Goal: Task Accomplishment & Management: Manage account settings

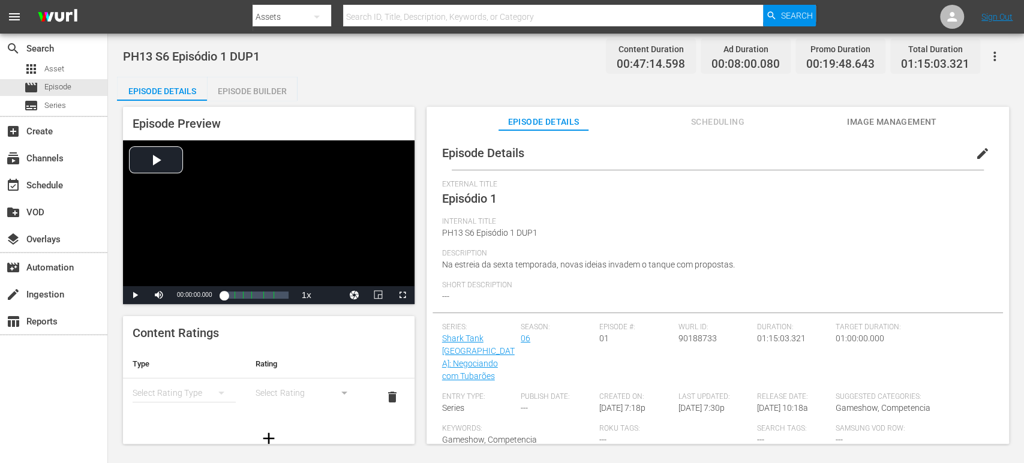
click at [980, 152] on span "edit" at bounding box center [982, 153] width 14 height 14
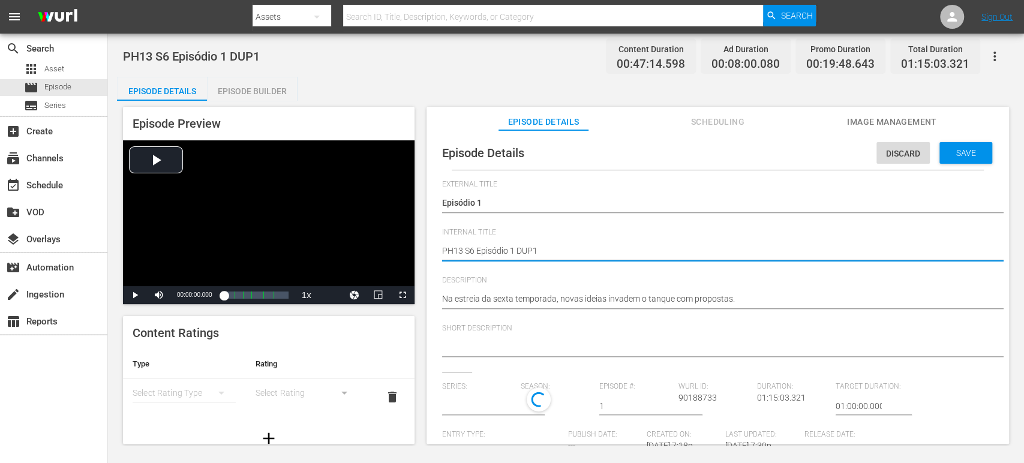
type textarea "PH13 S6 Episódio 1 DUP1"
type textarea "PH13 S6 Episódio 1 S DUP1"
type textarea "PH13 S6 Episódio 1 SO DUP1"
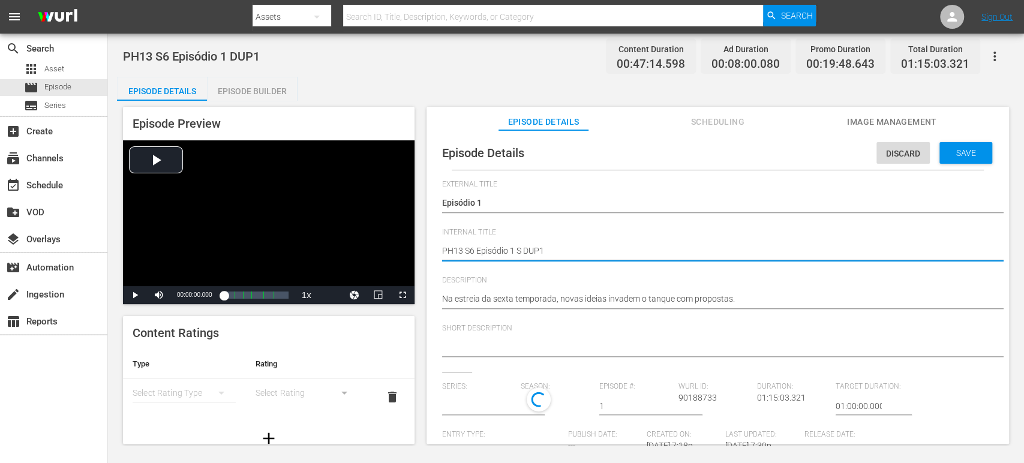
type textarea "PH13 S6 Episódio 1 SO DUP1"
type textarea "PH13 S6 Episódio 1 SO B DUP1"
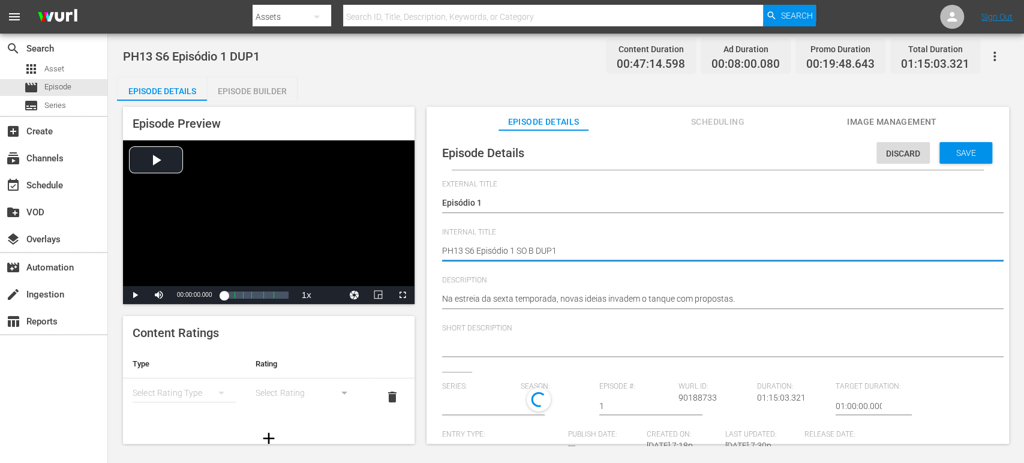
type textarea "PH13 S6 Episódio 1 SO BR DUP1"
type textarea "PH13 S6 Episódio 1 SO BRA DUP1"
type input "Shark Tank [GEOGRAPHIC_DATA]: Negociando com Tubarões"
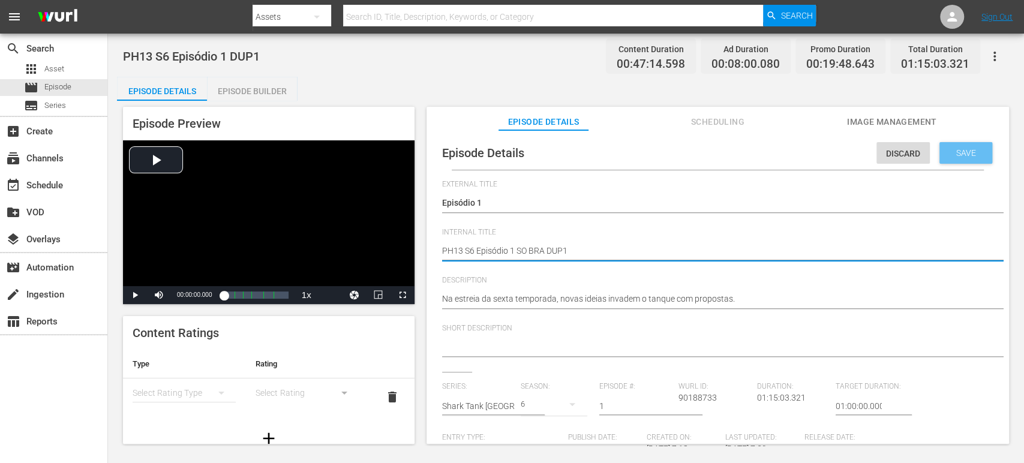
type textarea "PH13 S6 Episódio 1 SO BRA DUP1"
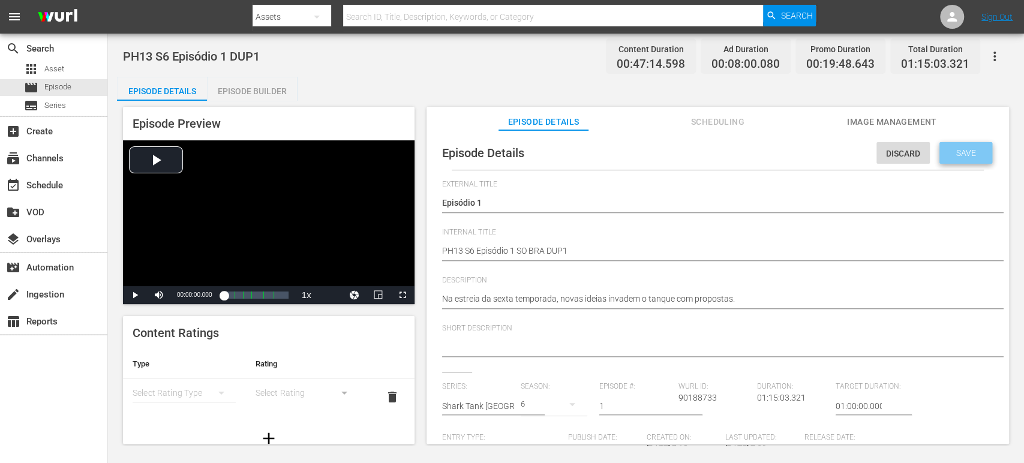
click at [969, 155] on span "Save" at bounding box center [966, 153] width 39 height 10
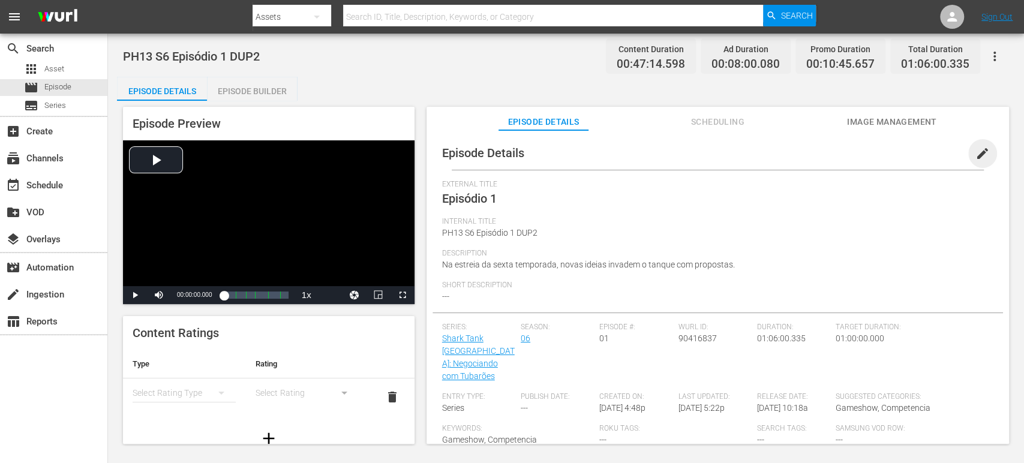
click at [978, 152] on span "edit" at bounding box center [982, 153] width 14 height 14
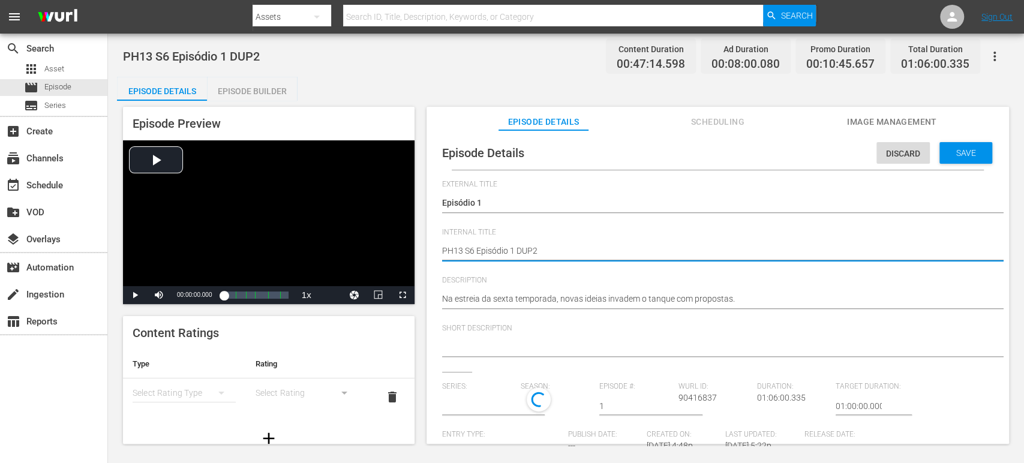
type textarea "PH13 S6 Episódio 1 SDUP2"
type textarea "PH13 S6 Episódio 1 SODUP2"
type textarea "PH13 S6 Episódio 1 SO DUP2"
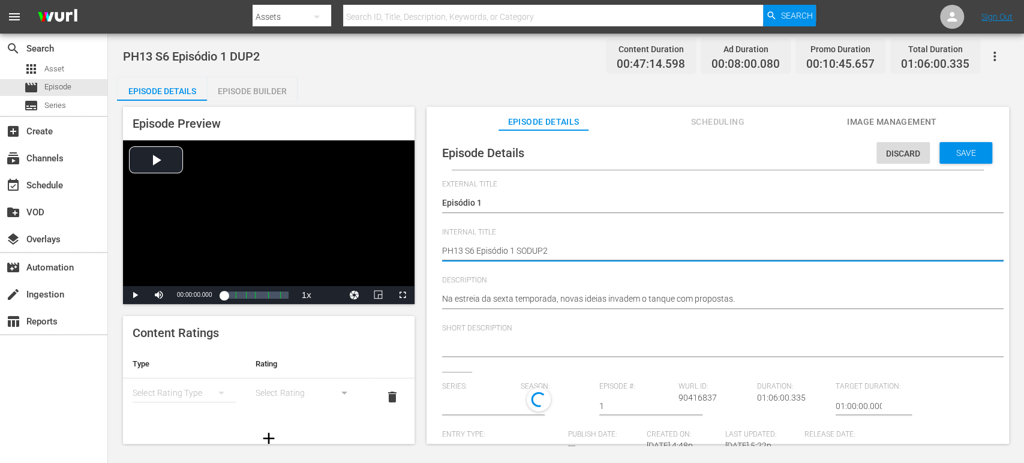
type textarea "PH13 S6 Episódio 1 SO DUP2"
type textarea "PH13 S6 Episódio 1 SO BDUP2"
type textarea "PH13 S6 Episódio 1 SO BRDUP2"
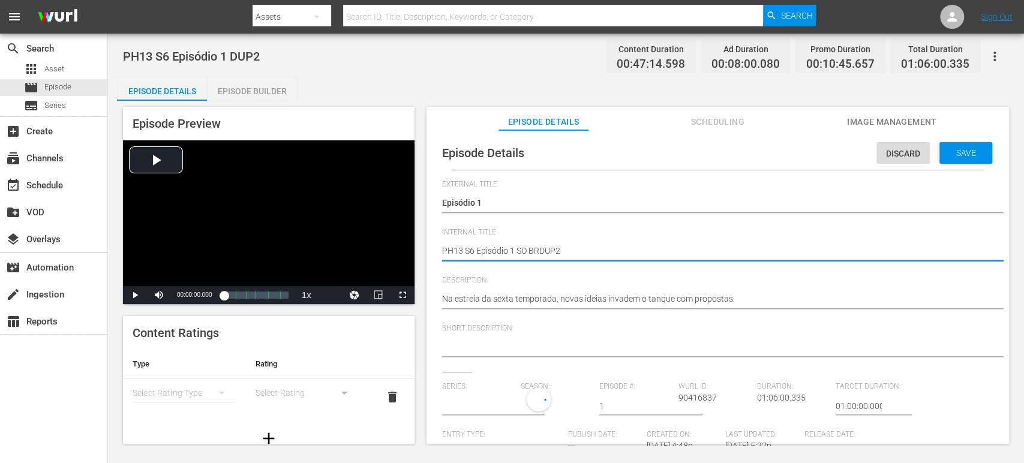
type textarea "PH13 S6 Episódio 1 SO BRADUP2"
type textarea "PH13 S6 Episódio 1 SO BRA DUP2"
type input "Shark Tank [GEOGRAPHIC_DATA]: Negociando com Tubarões"
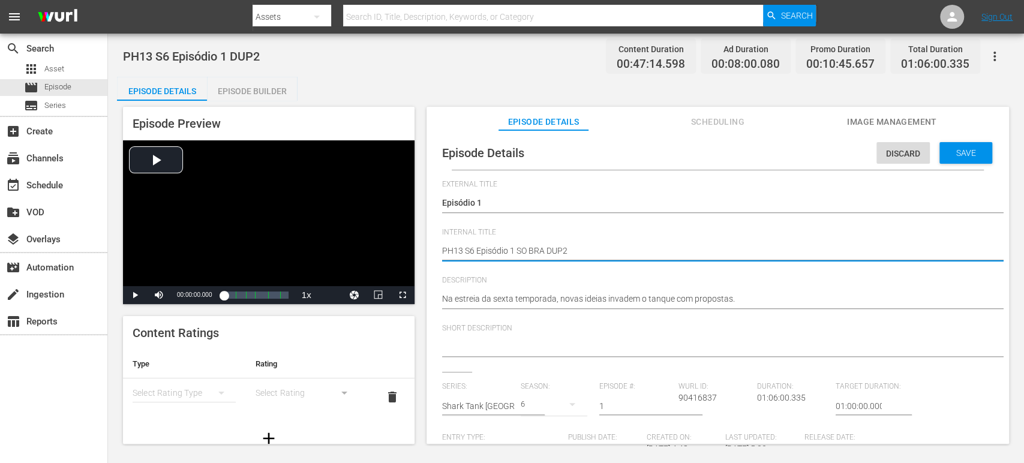
type textarea "PH13 S6 Episódio 1 SO BRA DUP2"
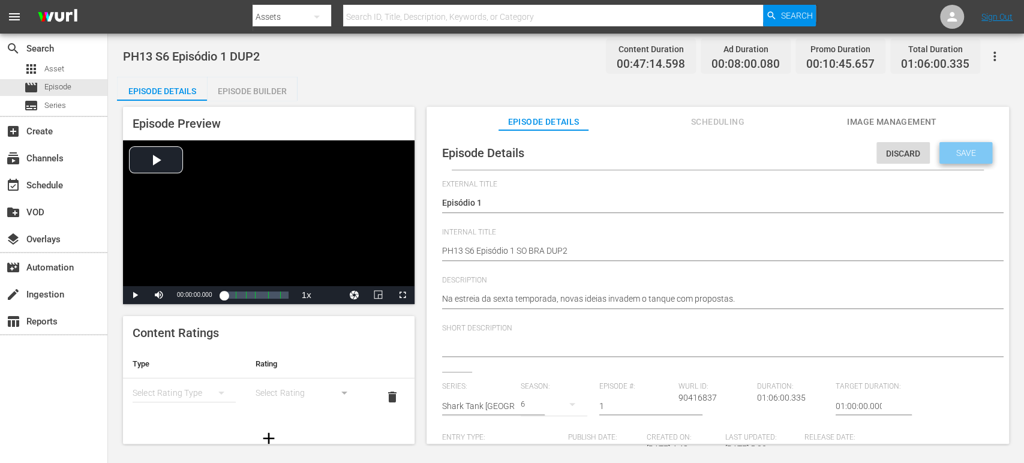
click at [973, 149] on span "Save" at bounding box center [966, 153] width 39 height 10
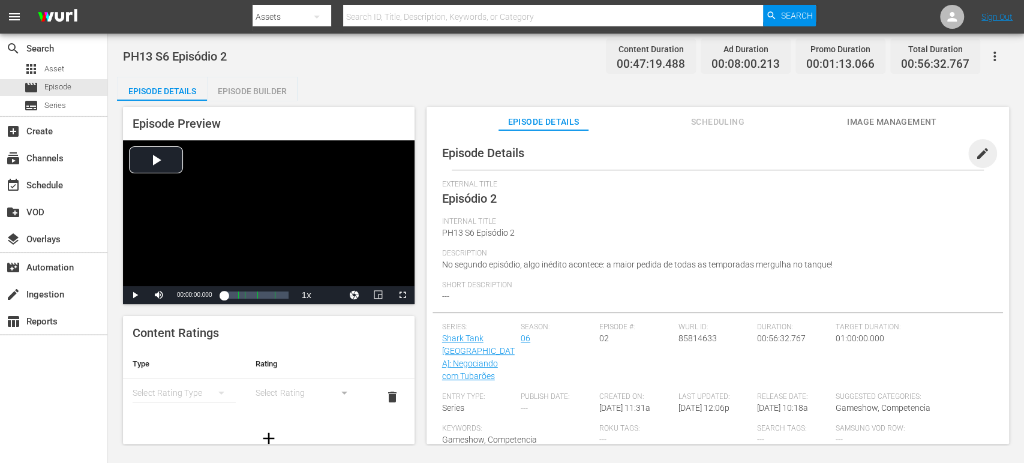
click at [975, 158] on span "edit" at bounding box center [982, 153] width 14 height 14
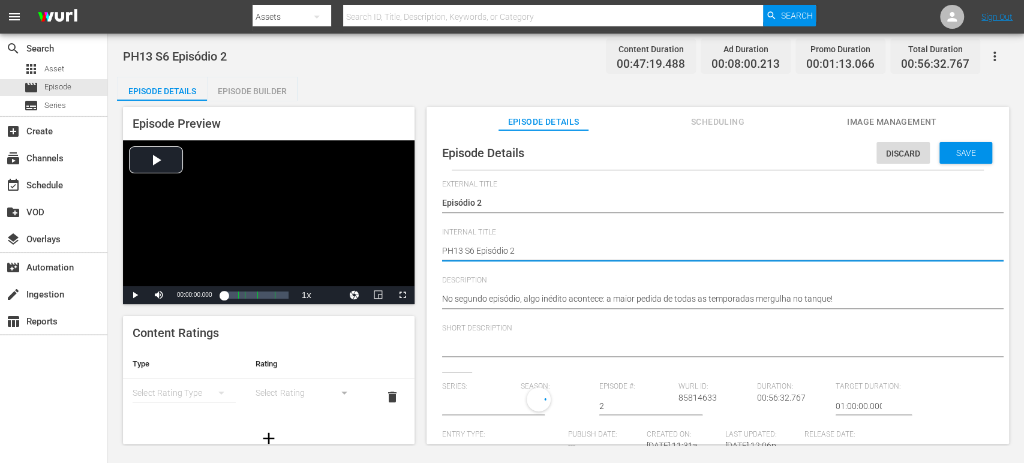
type textarea "PH13 S6 Episódio 2"
type textarea "PH13 S6 Episódio 2 S"
type textarea "PH13 S6 Episódio 2 SO"
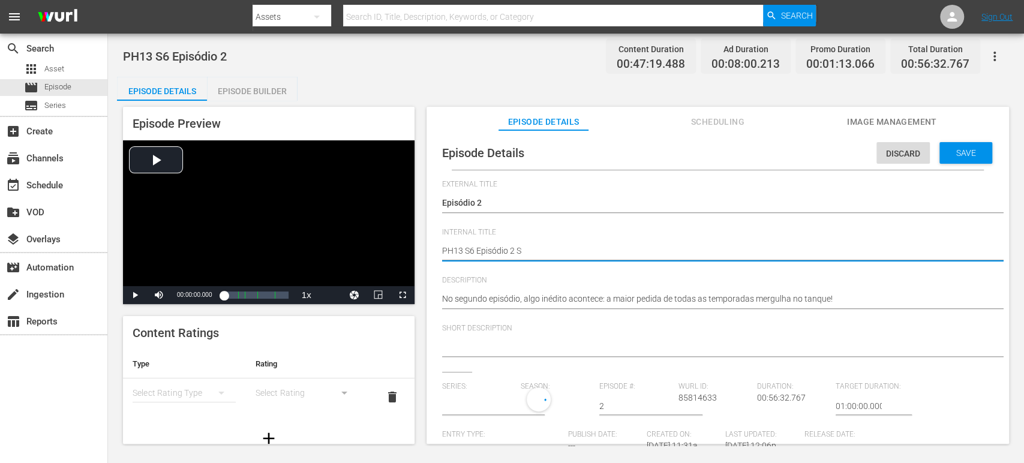
type textarea "PH13 S6 Episódio 2 SO"
type textarea "PH13 S6 Episódio 2 SO R"
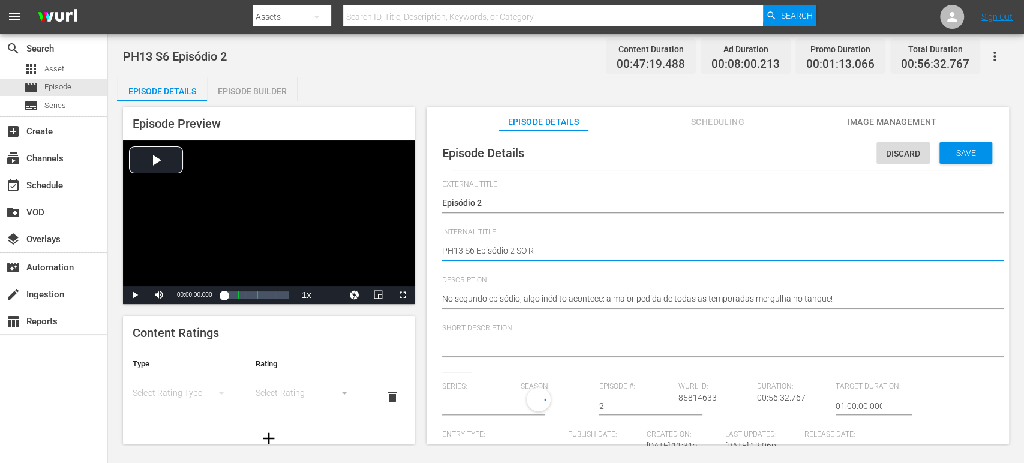
type textarea "PH13 S6 Episódio 2 SO"
type textarea "PH13 S6 Episódio 2 SO B"
type textarea "PH13 S6 Episódio 2 SO BR"
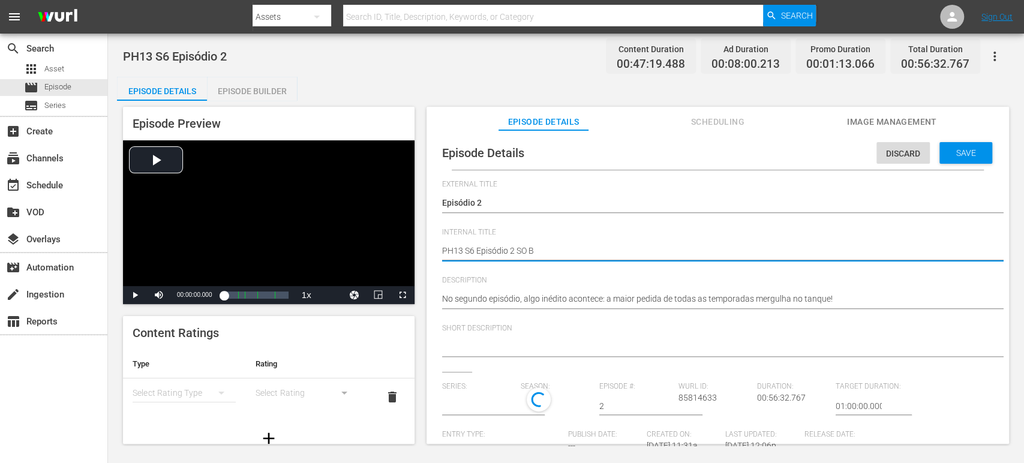
type textarea "PH13 S6 Episódio 2 SO BR"
type textarea "PH13 S6 Episódio 2 SO BRA"
type input "Shark Tank [GEOGRAPHIC_DATA]: Negociando com Tubarões"
type textarea "PH13 S6 Episódio 2 SO BRA"
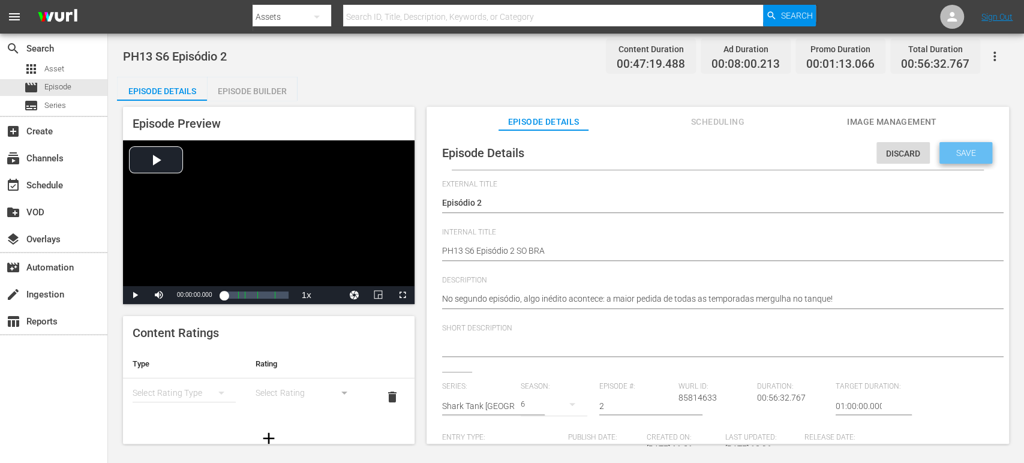
click at [952, 159] on div "Save" at bounding box center [965, 153] width 53 height 22
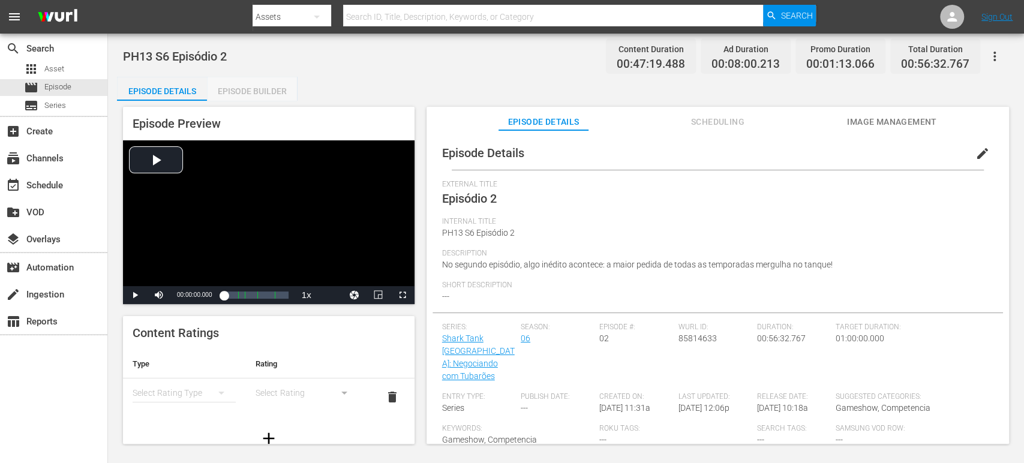
click at [245, 92] on div "Episode Builder" at bounding box center [252, 91] width 90 height 29
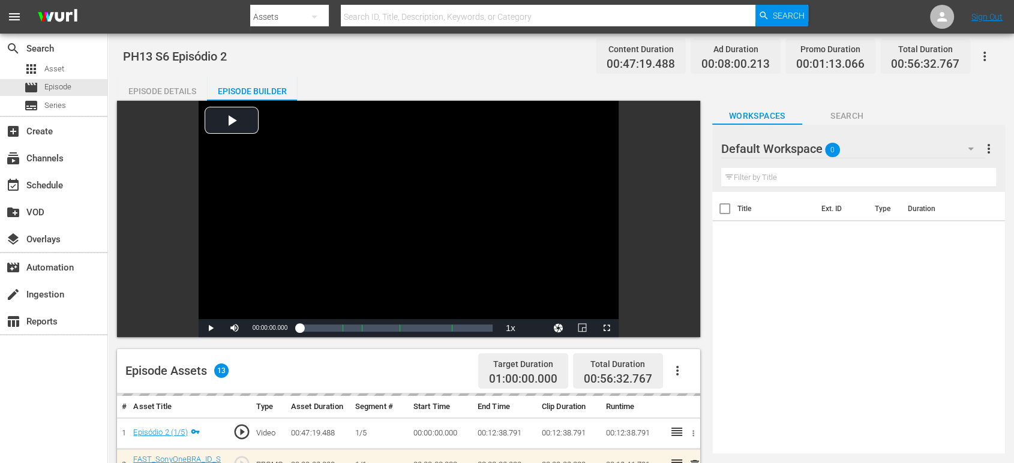
click at [936, 152] on div "Default Workspace 0" at bounding box center [853, 149] width 264 height 34
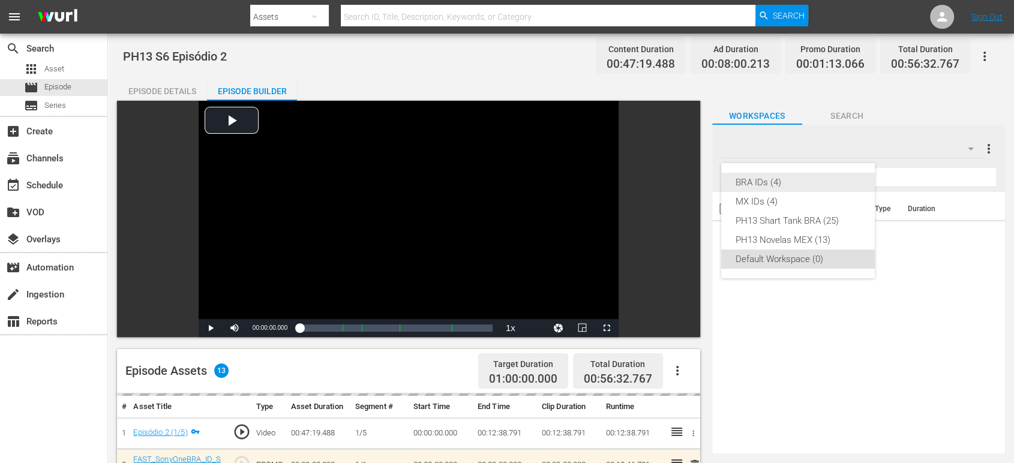
click at [824, 187] on div "BRA IDs (4)" at bounding box center [797, 182] width 125 height 19
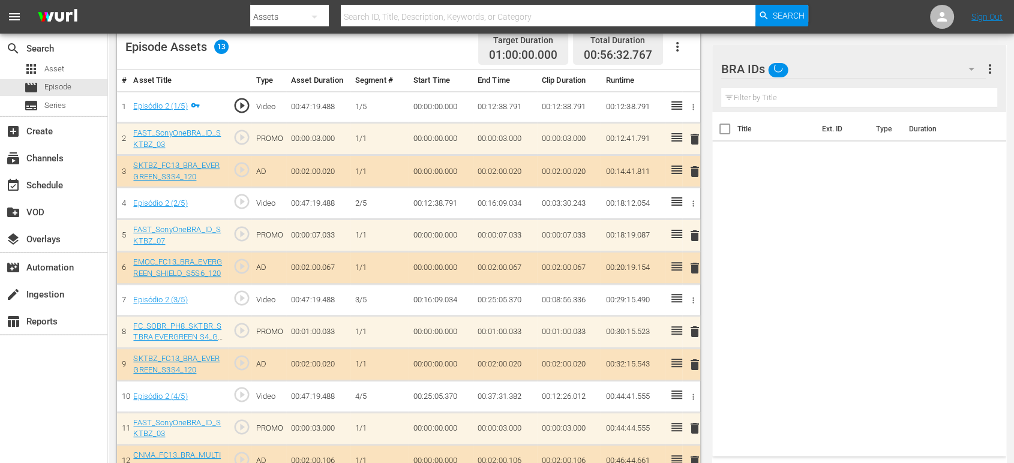
scroll to position [374, 0]
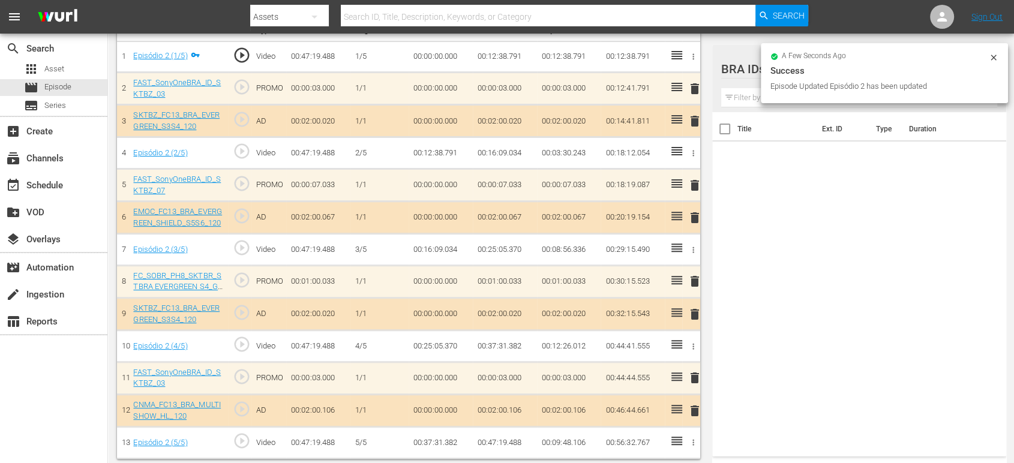
click at [693, 374] on span "delete" at bounding box center [694, 378] width 14 height 14
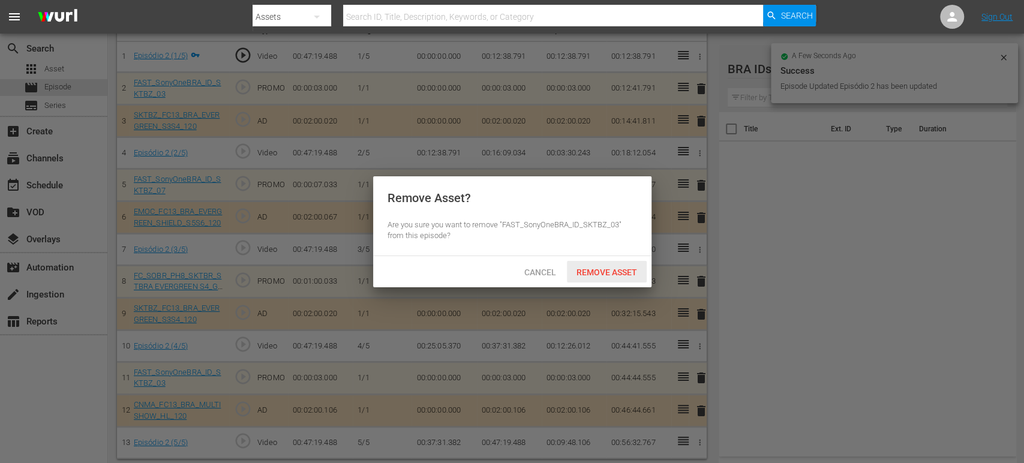
click at [614, 272] on span "Remove Asset" at bounding box center [607, 273] width 80 height 10
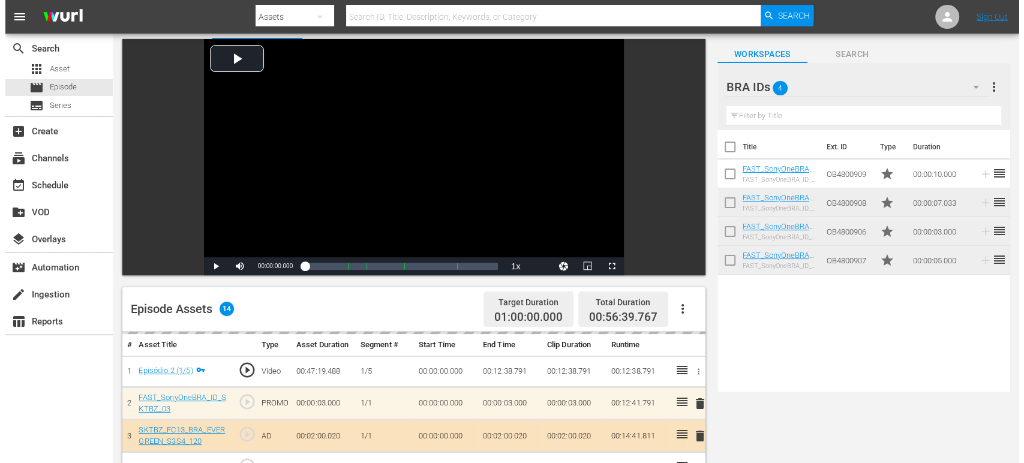
scroll to position [0, 0]
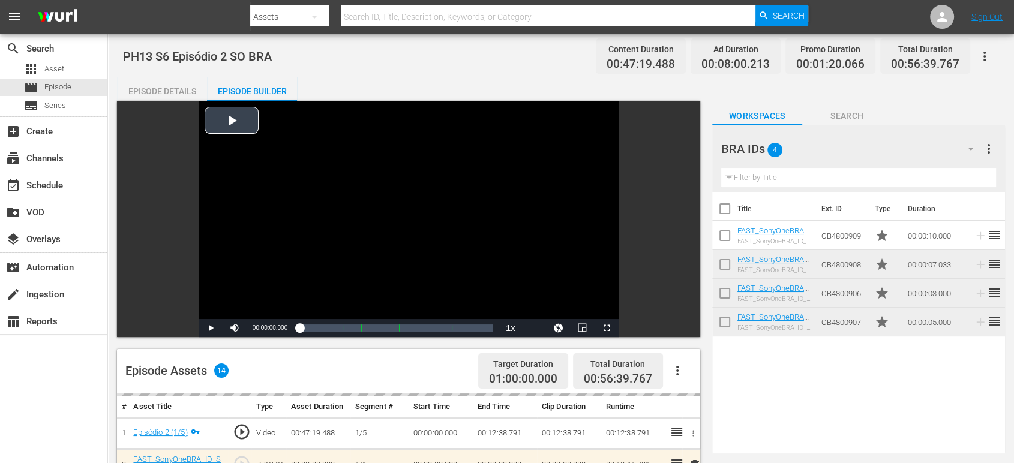
click at [209, 113] on div "Video Player" at bounding box center [409, 210] width 420 height 218
click at [168, 91] on div "Episode Details" at bounding box center [162, 91] width 90 height 29
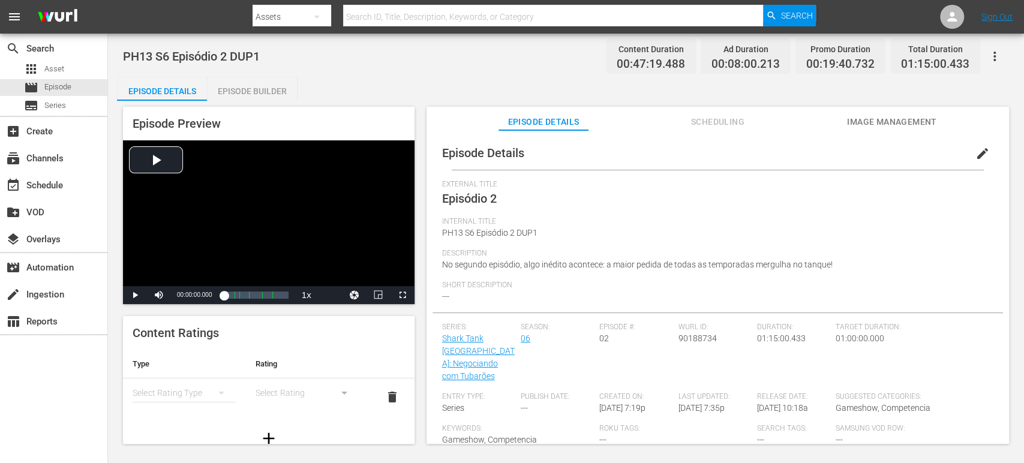
click at [921, 157] on span "edit" at bounding box center [982, 153] width 14 height 14
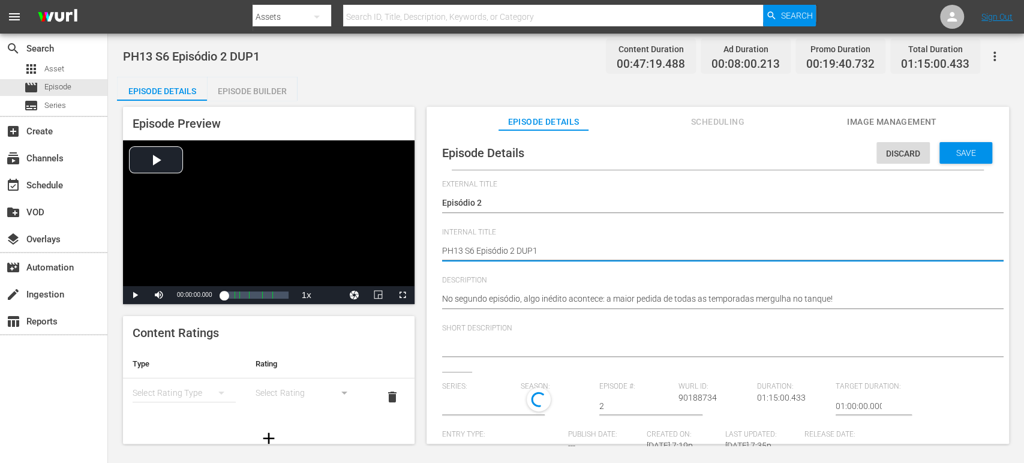
type textarea "PH13 S6 Episódio 2 SDUP1"
type textarea "PH13 S6 Episódio 2 SODUP1"
type textarea "PH13 S6 Episódio 2 SO DUP1"
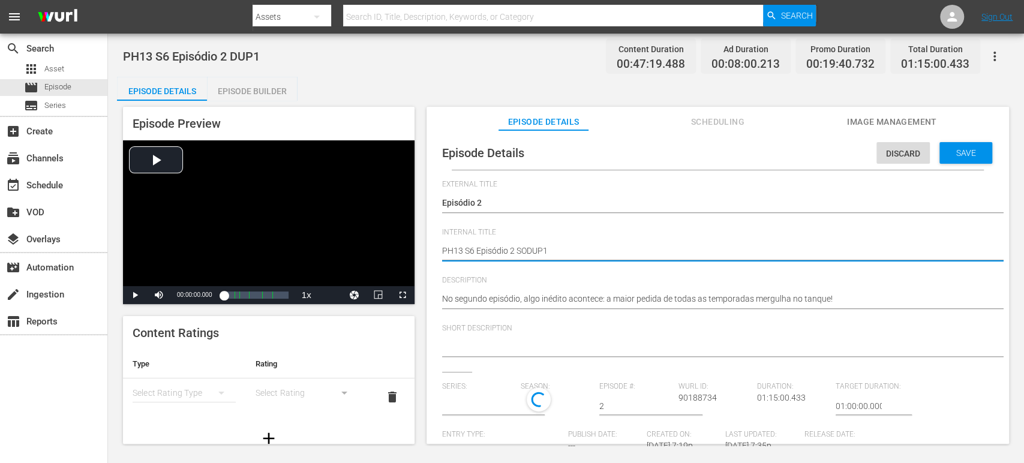
type textarea "PH13 S6 Episódio 2 SO DUP1"
type textarea "PH13 S6 Episódio 2 SO BDUP1"
type textarea "PH13 S6 Episódio 2 SO BRDUP1"
type textarea "PH13 S6 Episódio 2 SO BRADUP1"
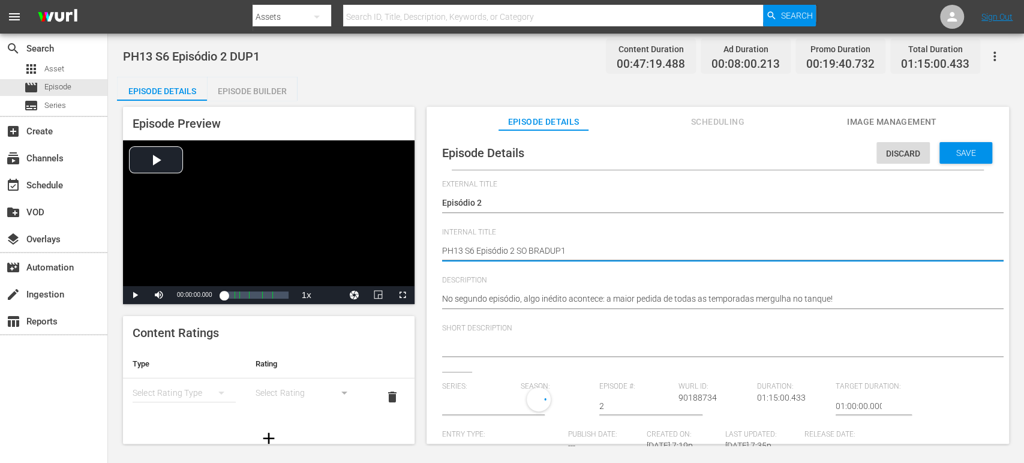
type textarea "PH13 S6 Episódio 2 SO BRA DUP1"
type input "Shark Tank [GEOGRAPHIC_DATA]: Negociando com Tubarões"
type textarea "PH13 S6 Episódio 2 SO BRA DUP1"
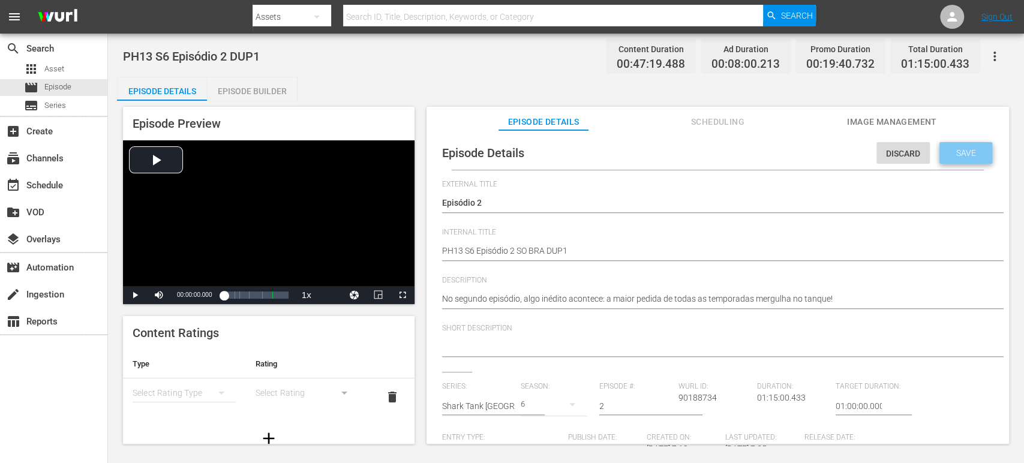
click at [921, 157] on span "Save" at bounding box center [966, 153] width 39 height 10
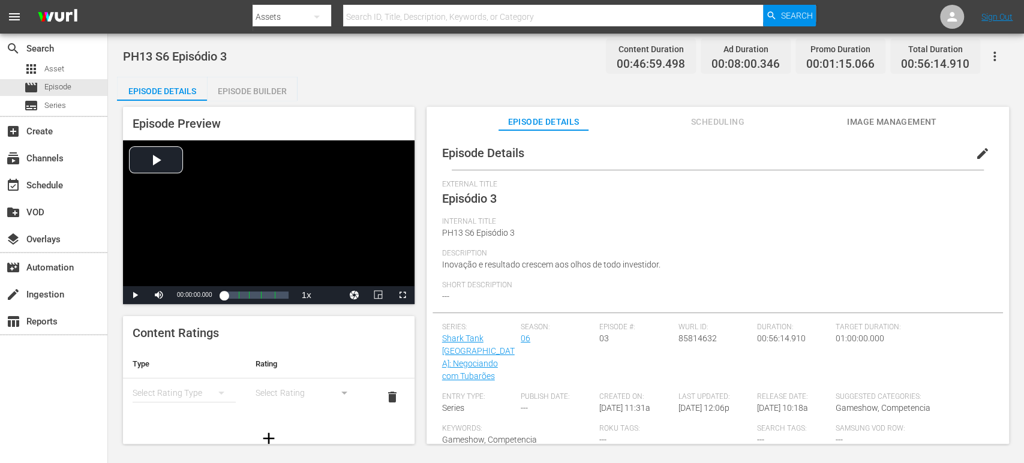
click at [975, 154] on span "edit" at bounding box center [982, 153] width 14 height 14
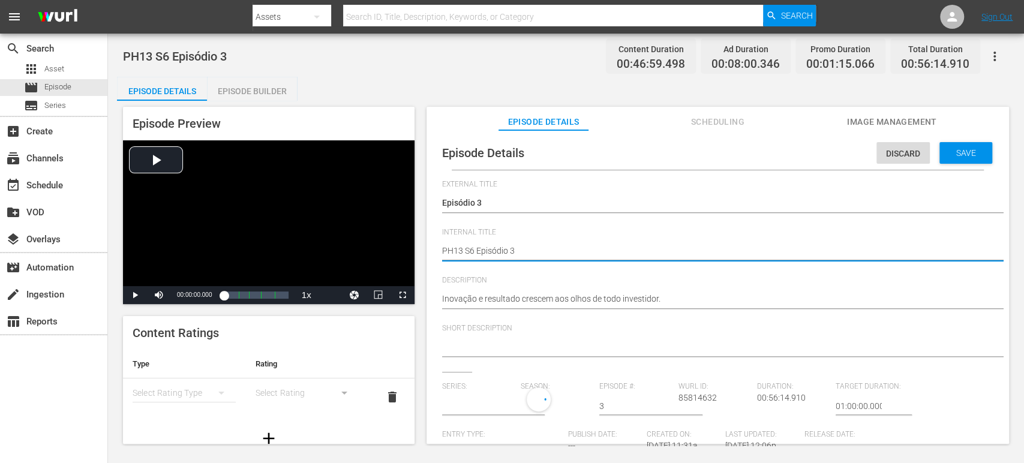
type textarea "PH13 S6 Episódio 3"
type textarea "PH13 S6 Episódio 3 S"
type textarea "PH13 S6 Episódio 3 SO"
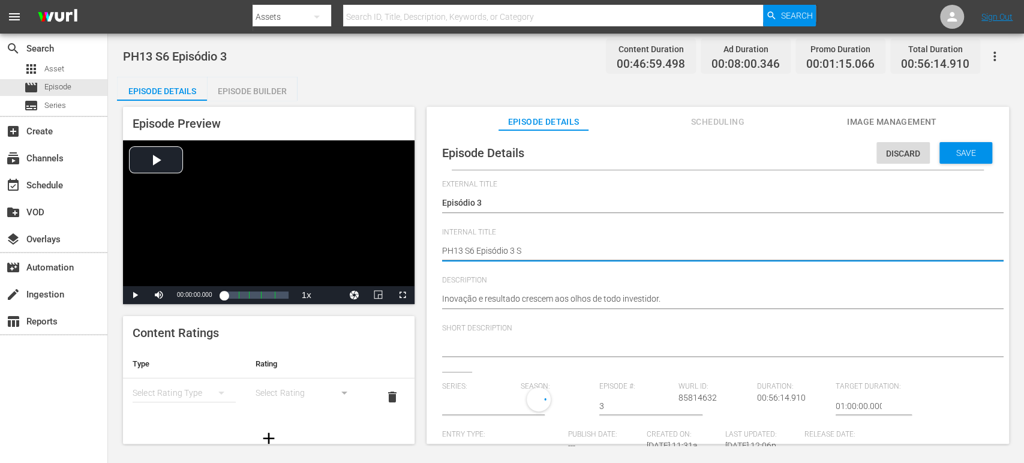
type textarea "PH13 S6 Episódio 3 SO"
type textarea "PH13 S6 Episódio 3 SO B"
type textarea "PH13 S6 Episódio 3 SO BR"
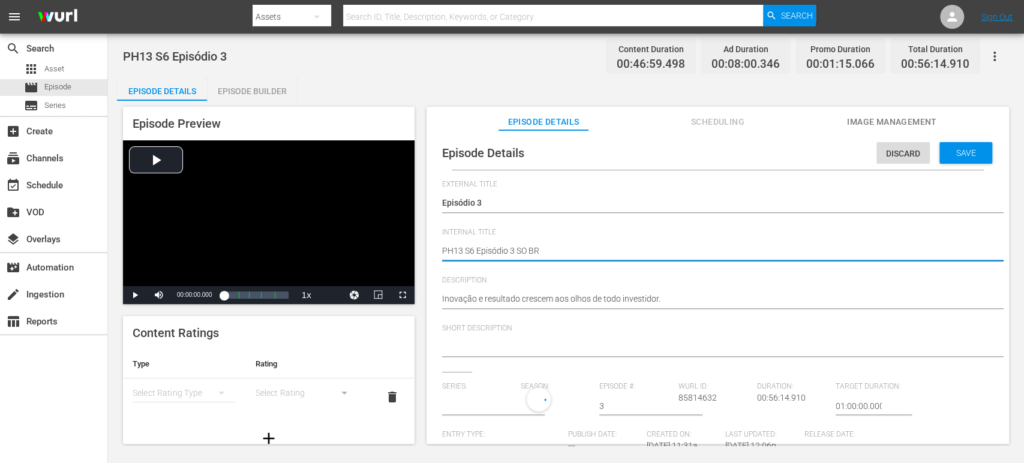
type textarea "PH13 S6 Episódio 3 SO BRA"
click at [947, 157] on span "Save" at bounding box center [966, 153] width 39 height 10
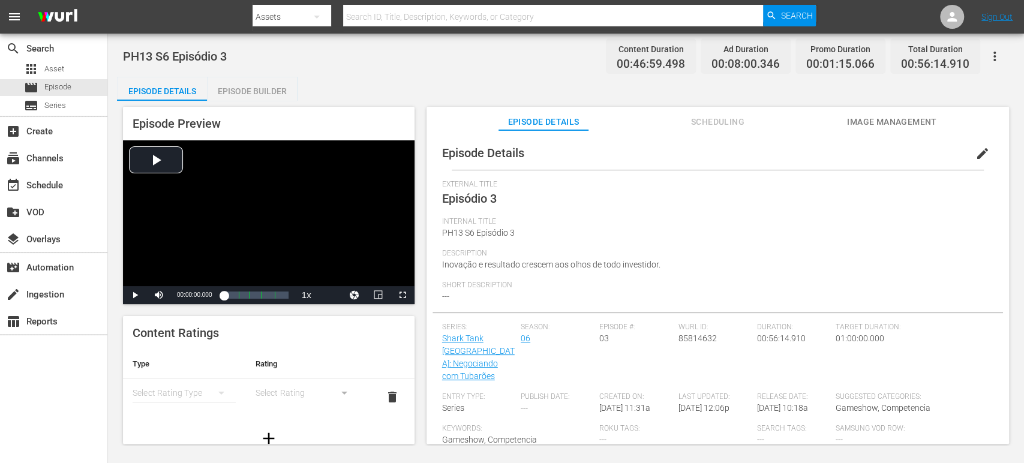
click at [277, 95] on div "Episode Builder" at bounding box center [252, 91] width 90 height 29
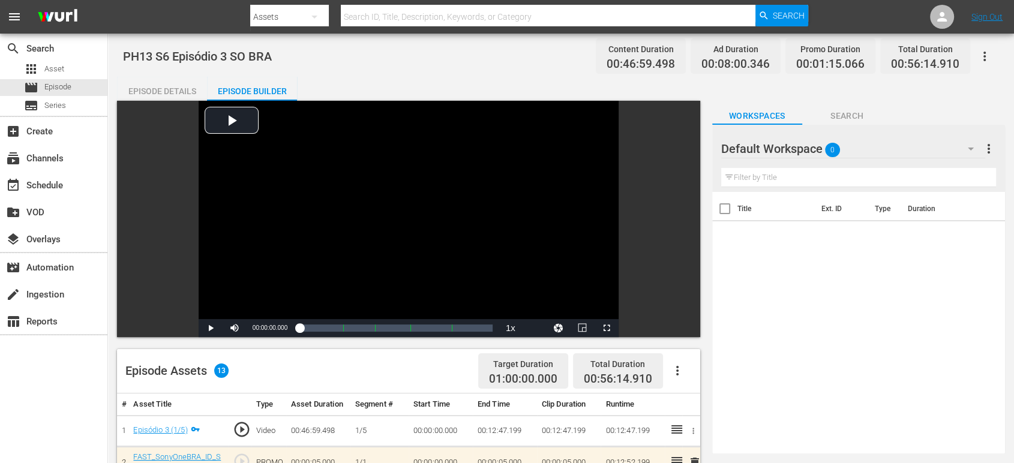
click at [884, 148] on div "Default Workspace 0" at bounding box center [853, 149] width 264 height 34
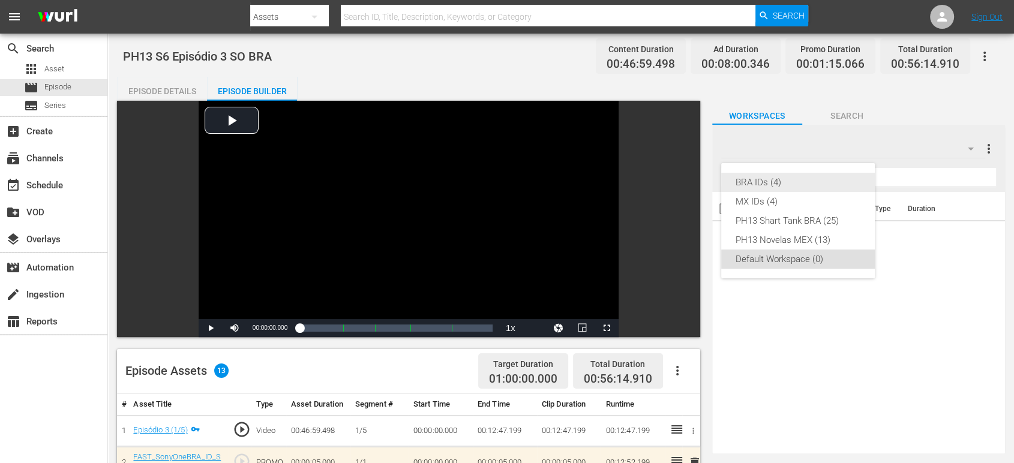
click at [816, 180] on div "BRA IDs (4)" at bounding box center [797, 182] width 125 height 19
